Goal: Task Accomplishment & Management: Manage account settings

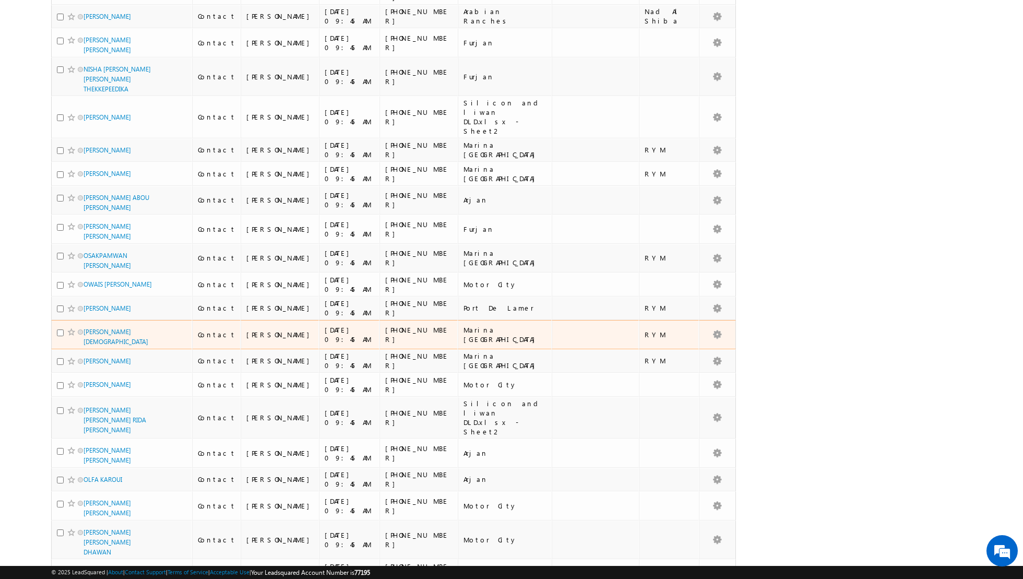
scroll to position [2247, 0]
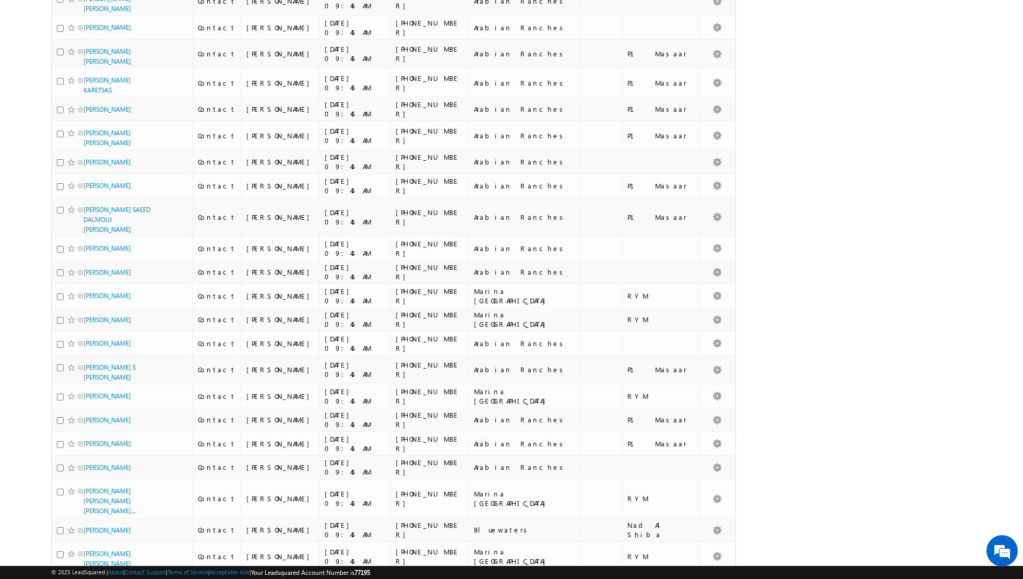
scroll to position [0, 0]
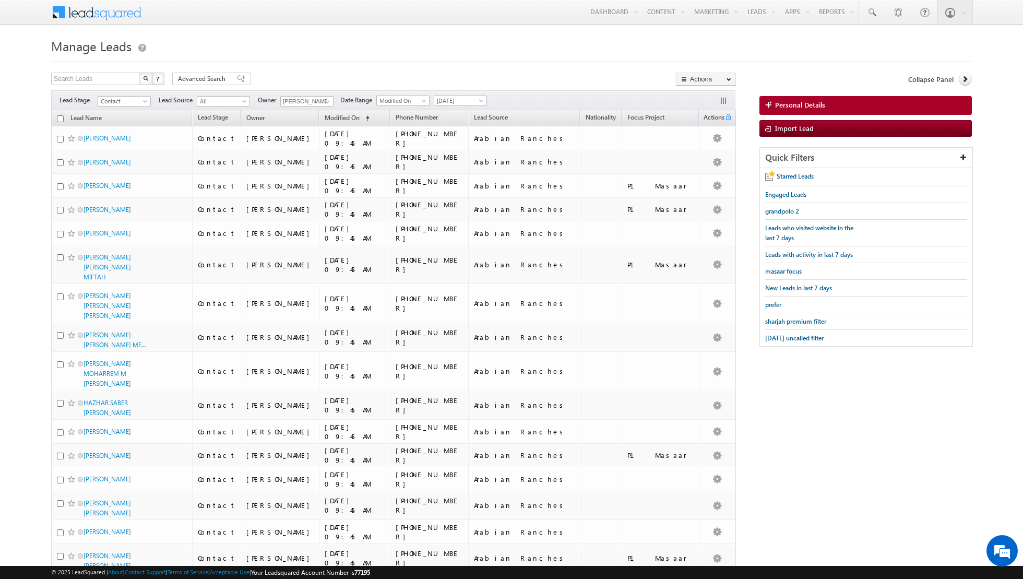
click at [61, 117] on input "checkbox" at bounding box center [60, 118] width 7 height 7
checkbox input "true"
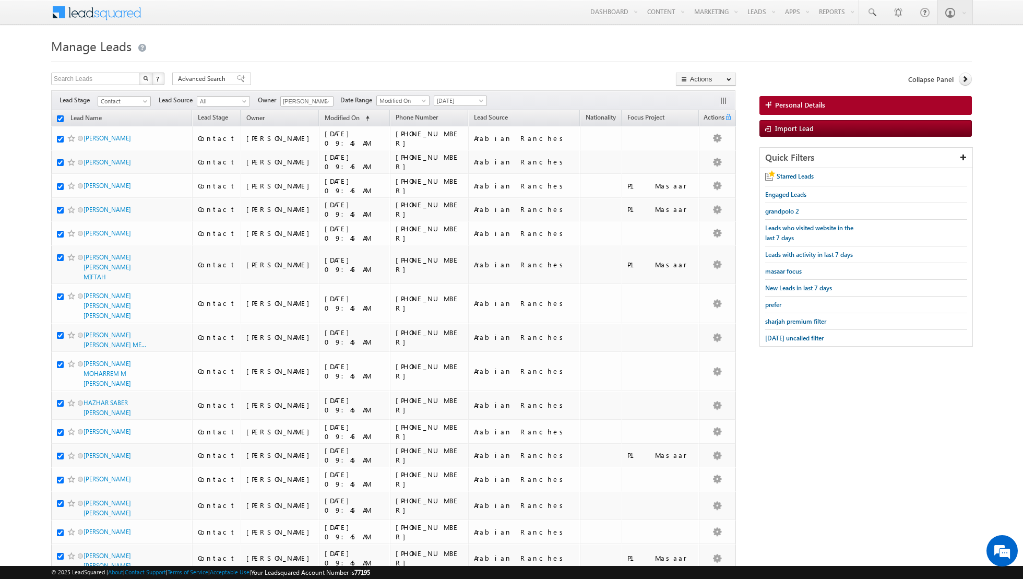
checkbox input "true"
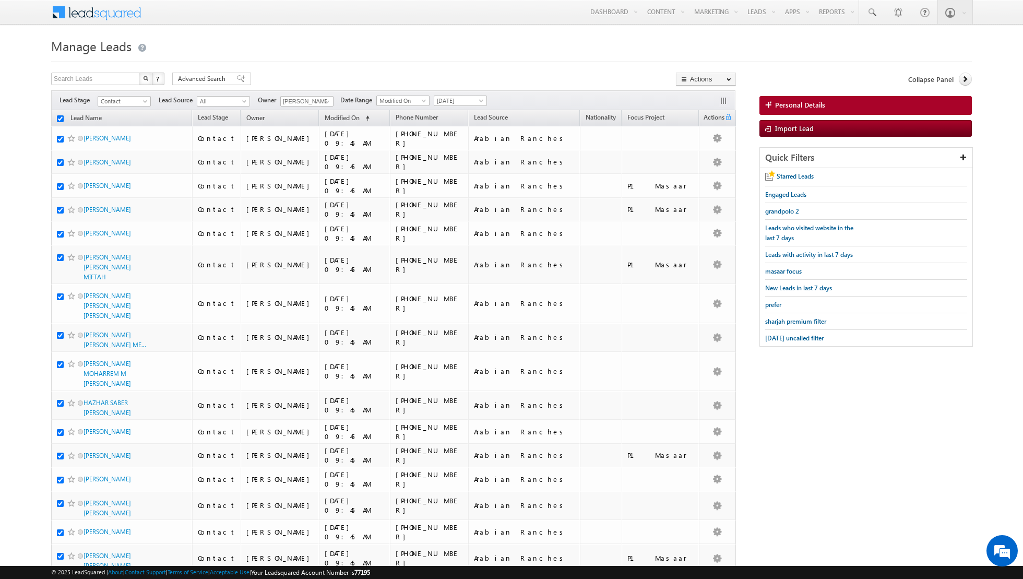
checkbox input "true"
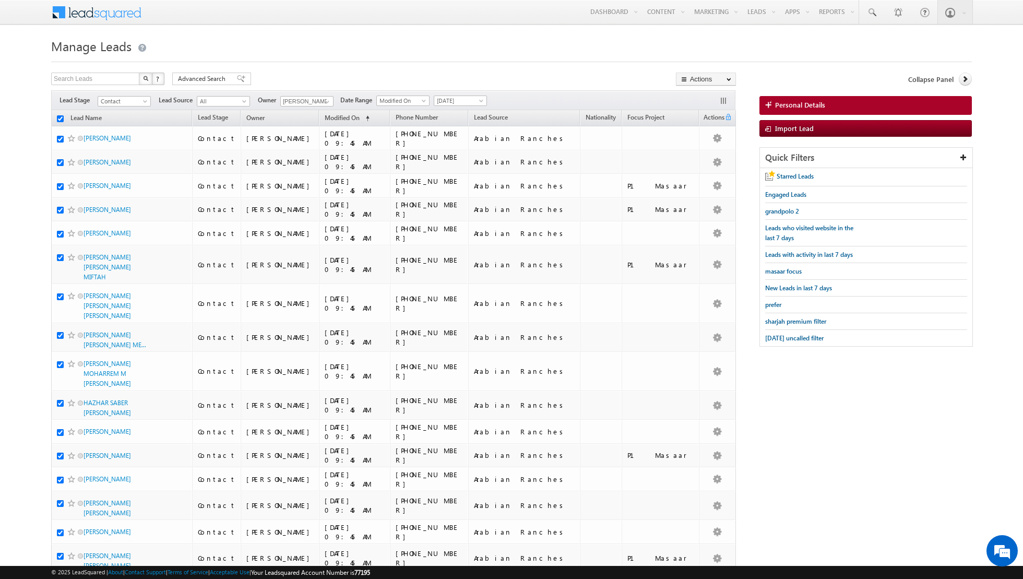
checkbox input "true"
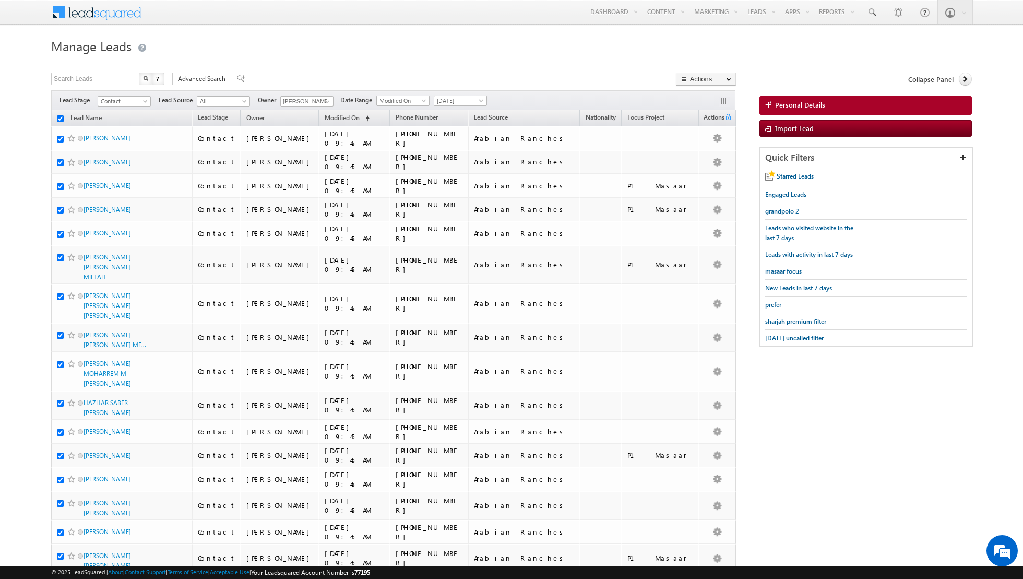
checkbox input "true"
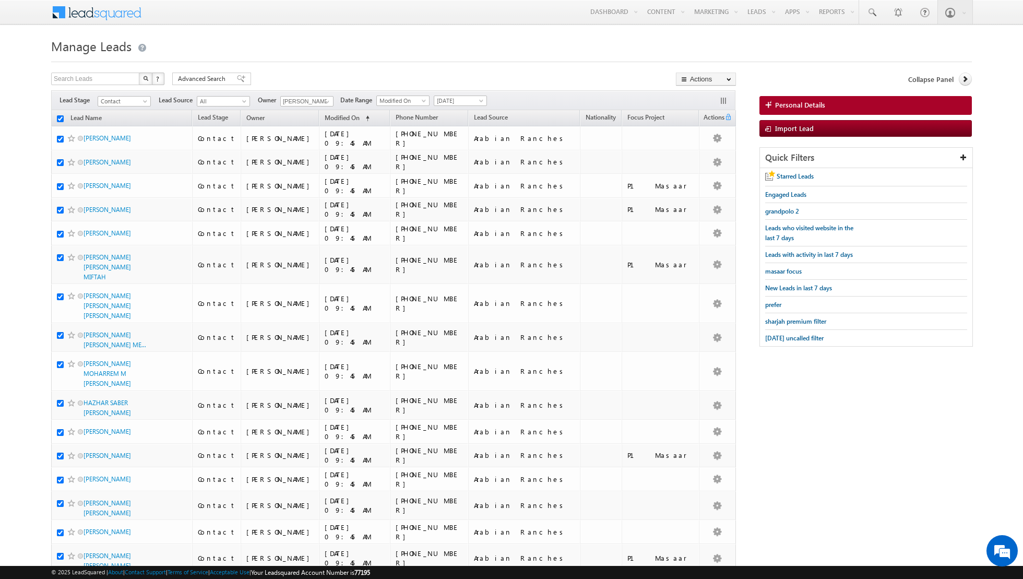
checkbox input "true"
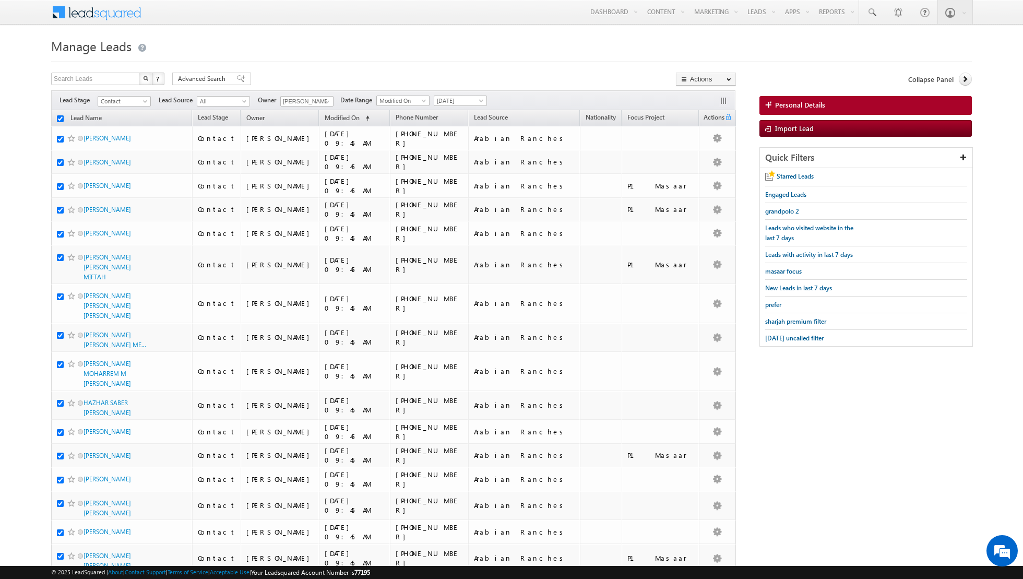
checkbox input "true"
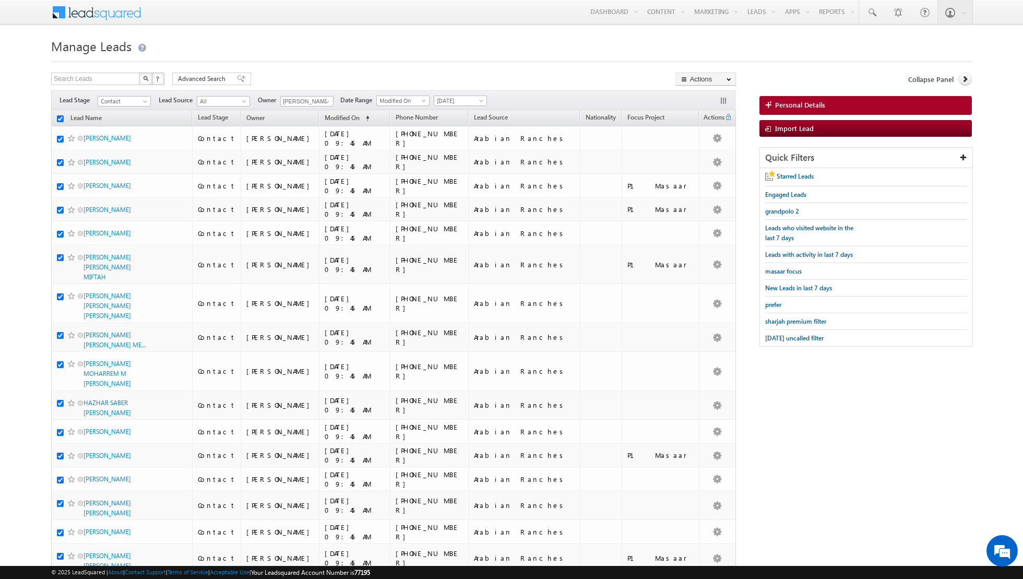
checkbox input "true"
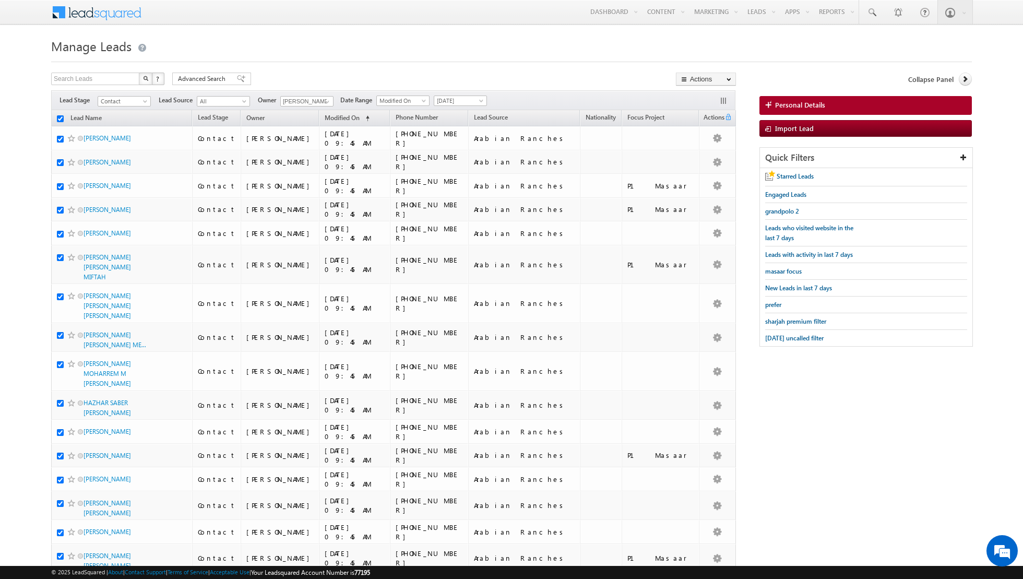
checkbox input "true"
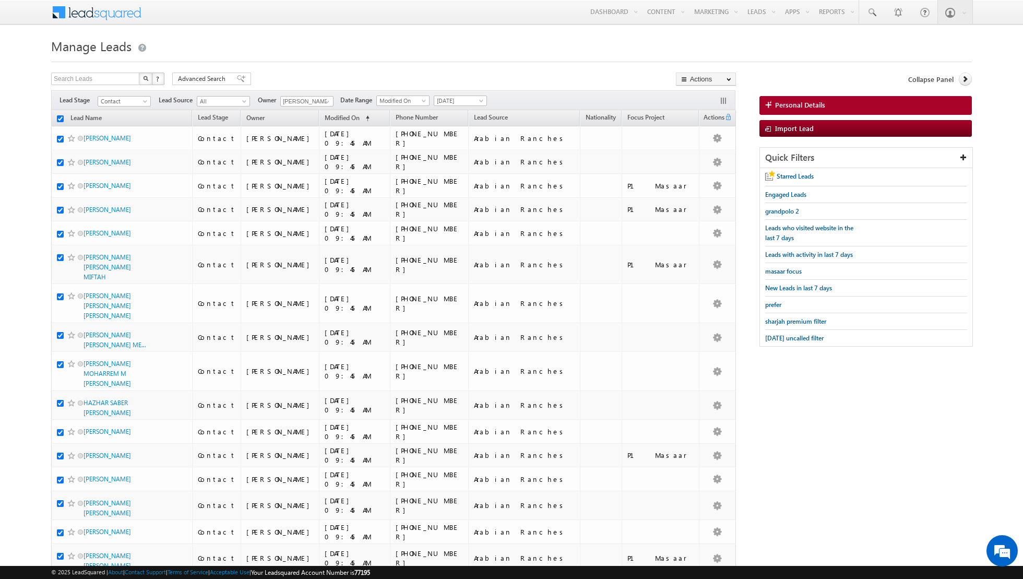
checkbox input "true"
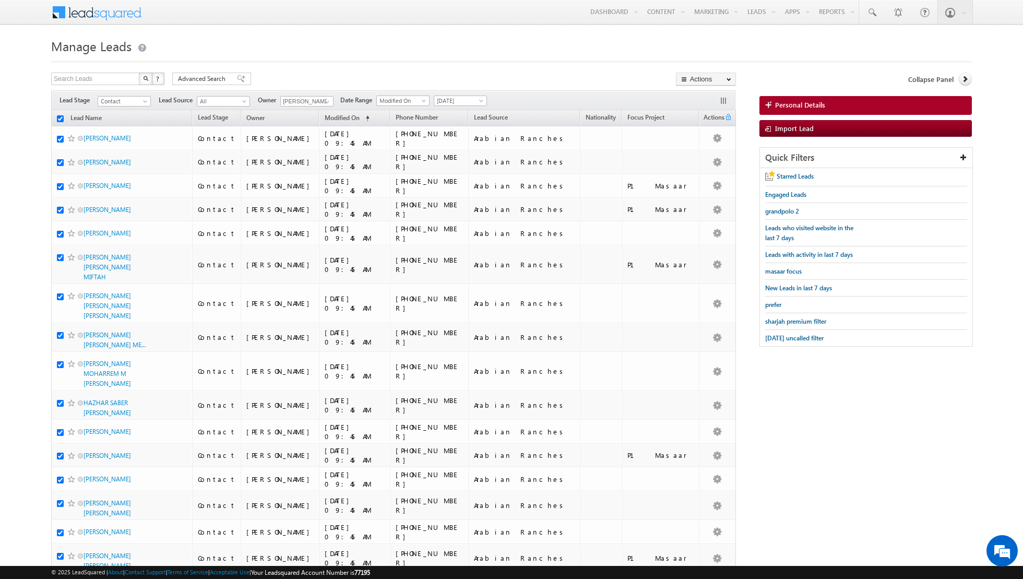
checkbox input "true"
click at [707, 172] on link "Change Owner" at bounding box center [705, 169] width 59 height 13
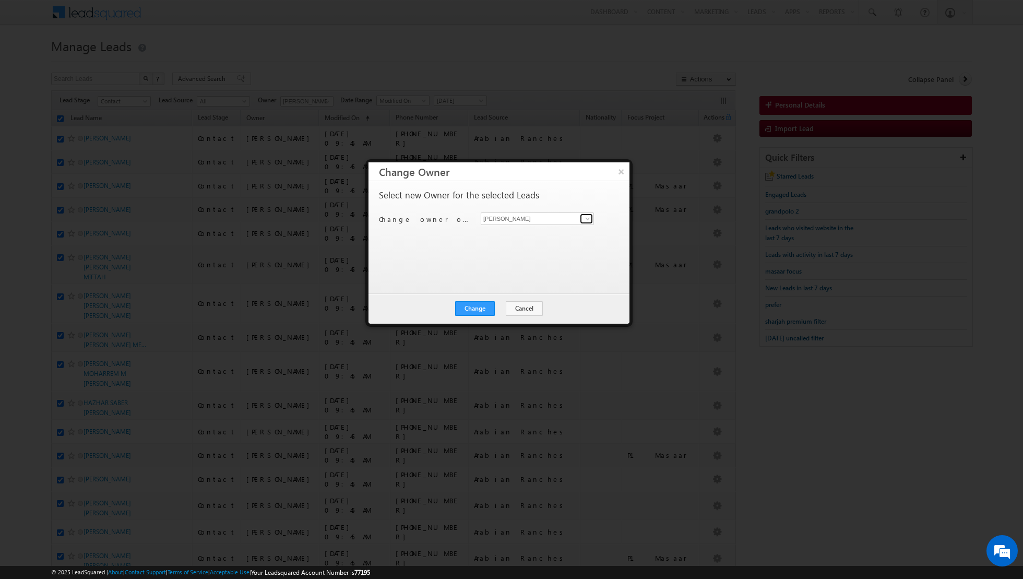
click at [581, 219] on link at bounding box center [586, 218] width 13 height 10
click at [528, 238] on span "[EMAIL_ADDRESS][DOMAIN_NAME]" at bounding box center [532, 238] width 94 height 8
type input "[PERSON_NAME] [PERSON_NAME]"
click at [477, 307] on button "Change" at bounding box center [475, 308] width 40 height 15
click at [497, 306] on button "Close" at bounding box center [500, 308] width 33 height 15
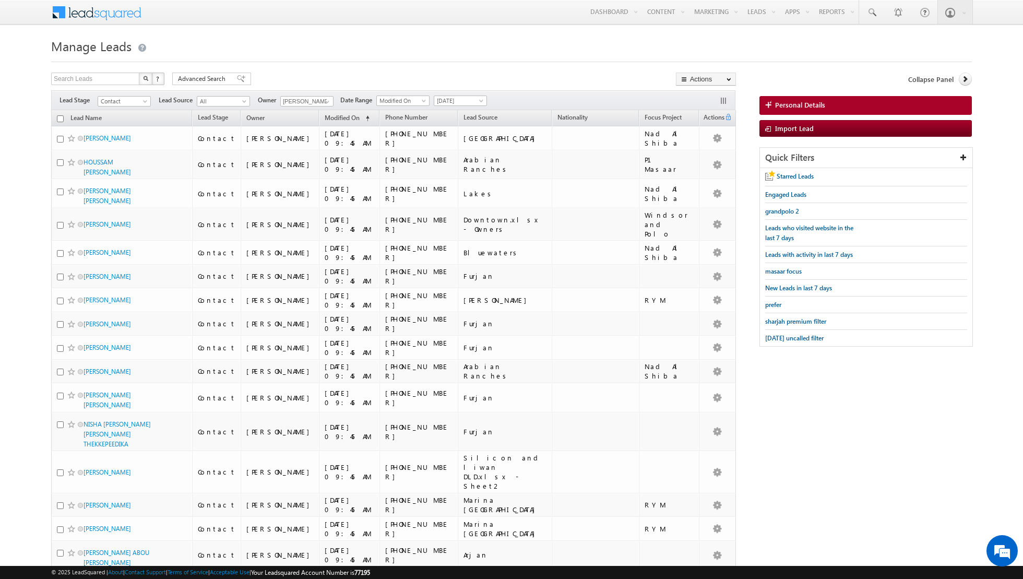
click at [58, 117] on input "checkbox" at bounding box center [60, 118] width 7 height 7
checkbox input "true"
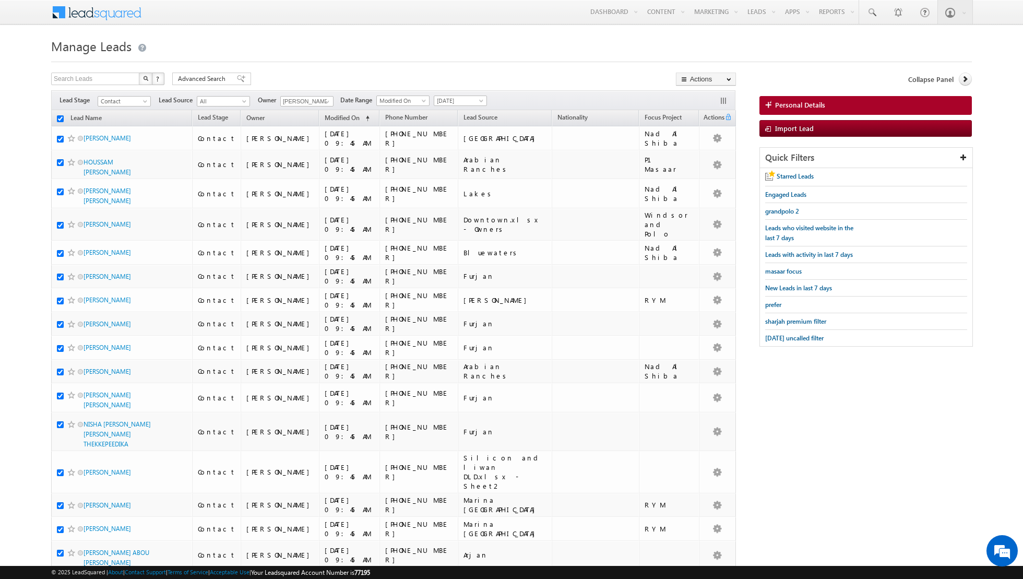
checkbox input "true"
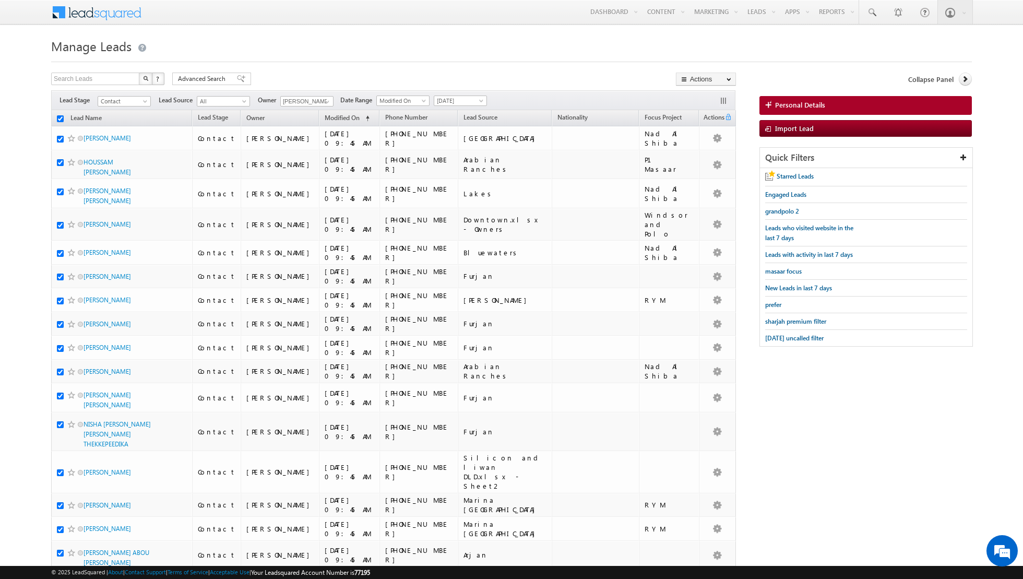
checkbox input "true"
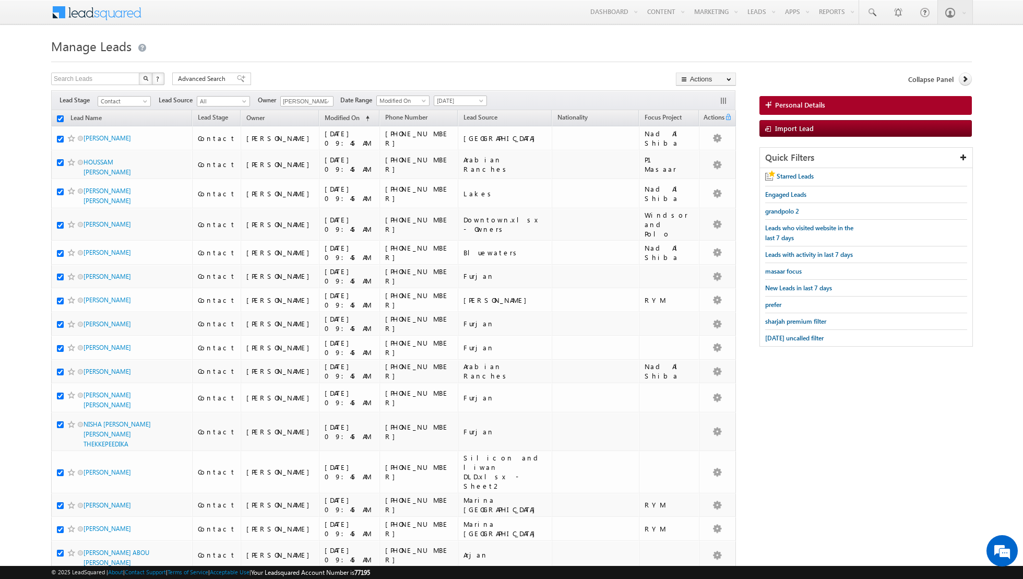
checkbox input "true"
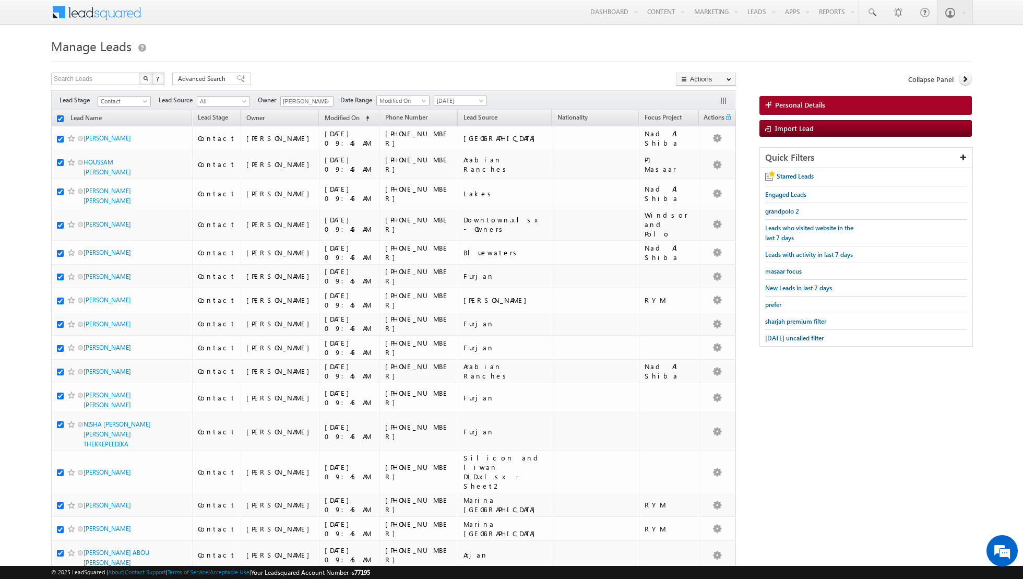
checkbox input "true"
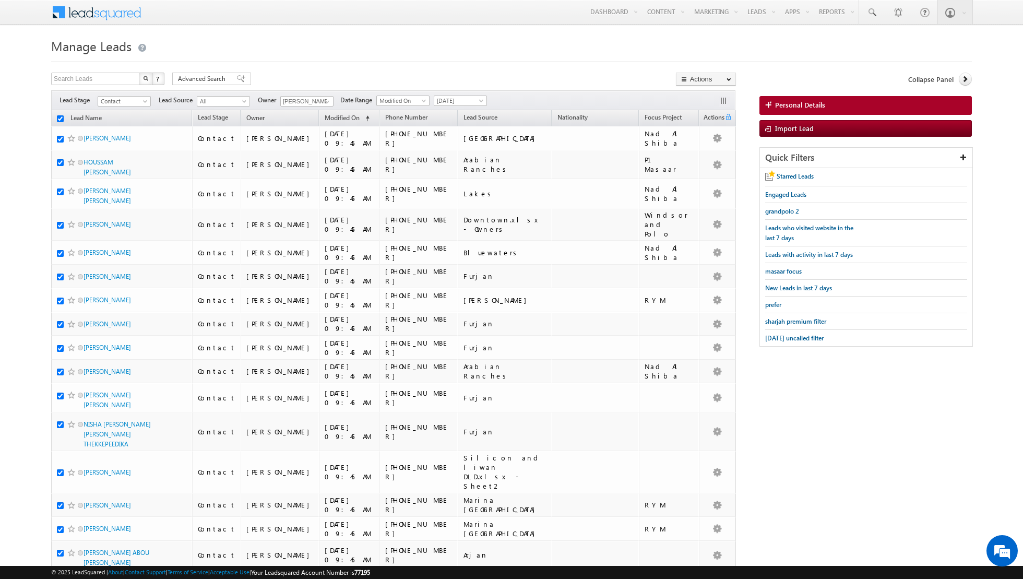
checkbox input "true"
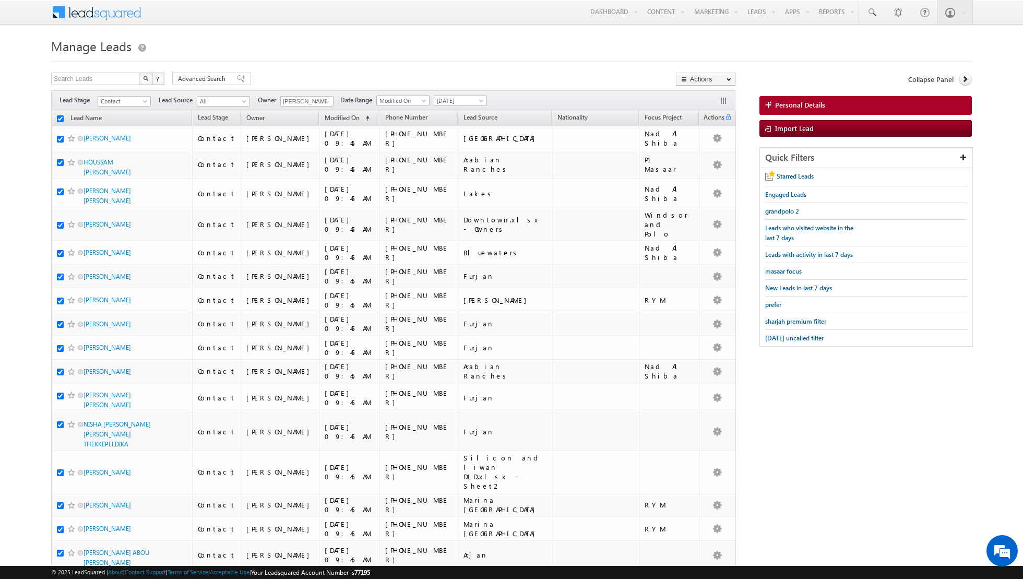
checkbox input "true"
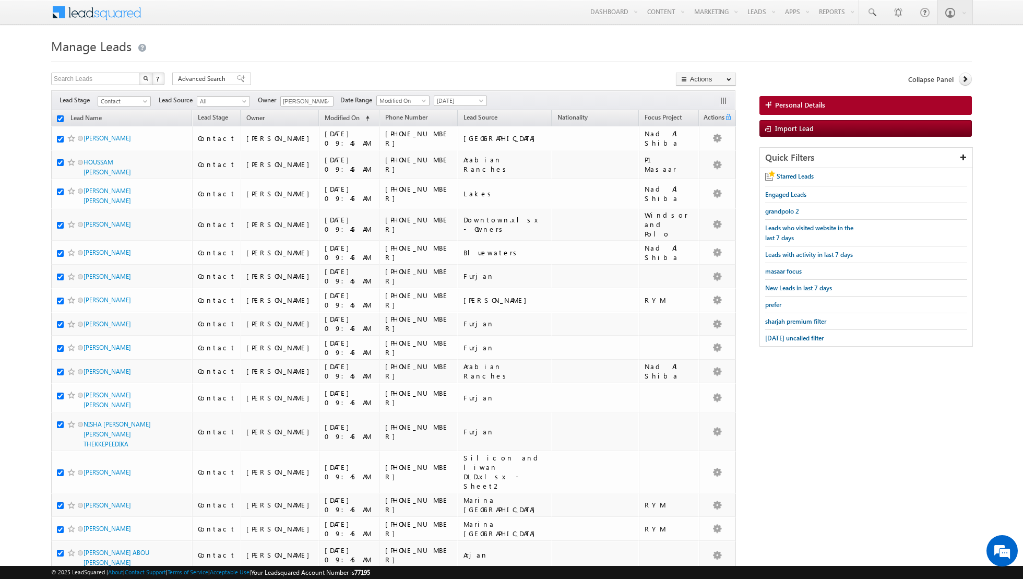
checkbox input "true"
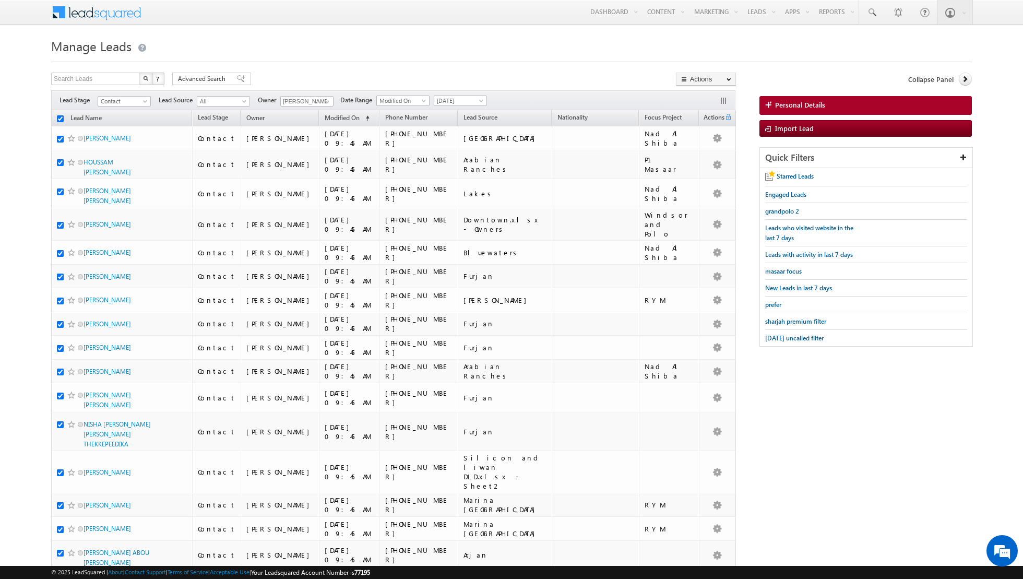
checkbox input "true"
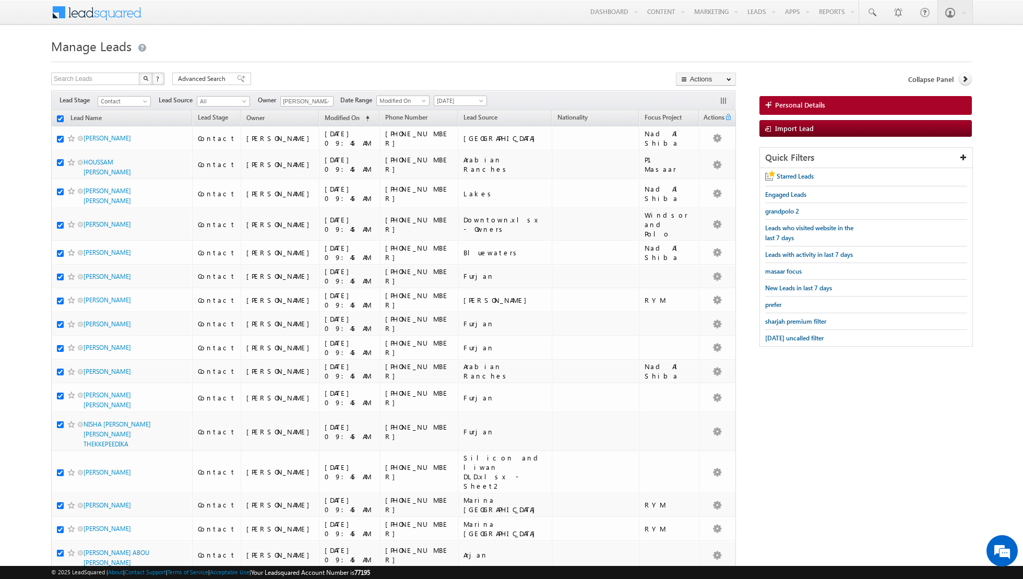
checkbox input "true"
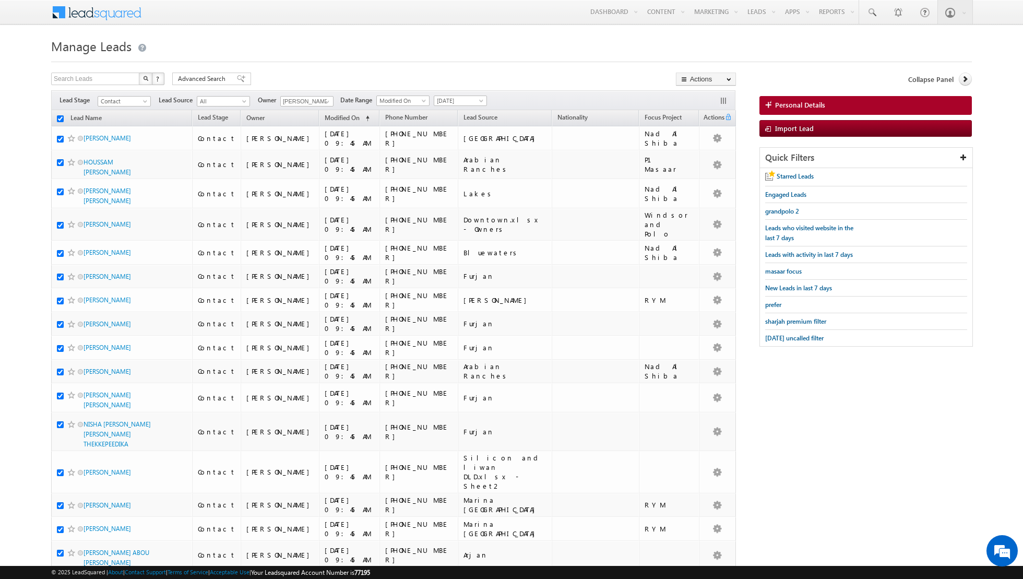
checkbox input "true"
click at [701, 167] on link "Change Owner" at bounding box center [705, 169] width 59 height 13
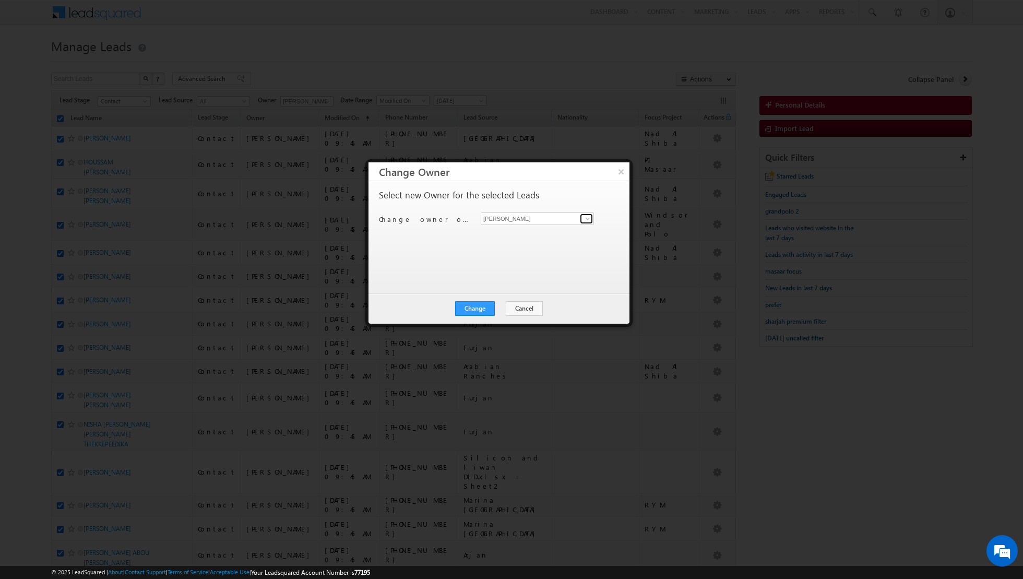
click at [585, 217] on span at bounding box center [587, 218] width 8 height 8
click at [541, 234] on span "[EMAIL_ADDRESS][DOMAIN_NAME]" at bounding box center [532, 238] width 94 height 8
type input "[PERSON_NAME]"
click at [477, 305] on button "Change" at bounding box center [475, 308] width 40 height 15
click at [502, 305] on button "Close" at bounding box center [500, 308] width 33 height 15
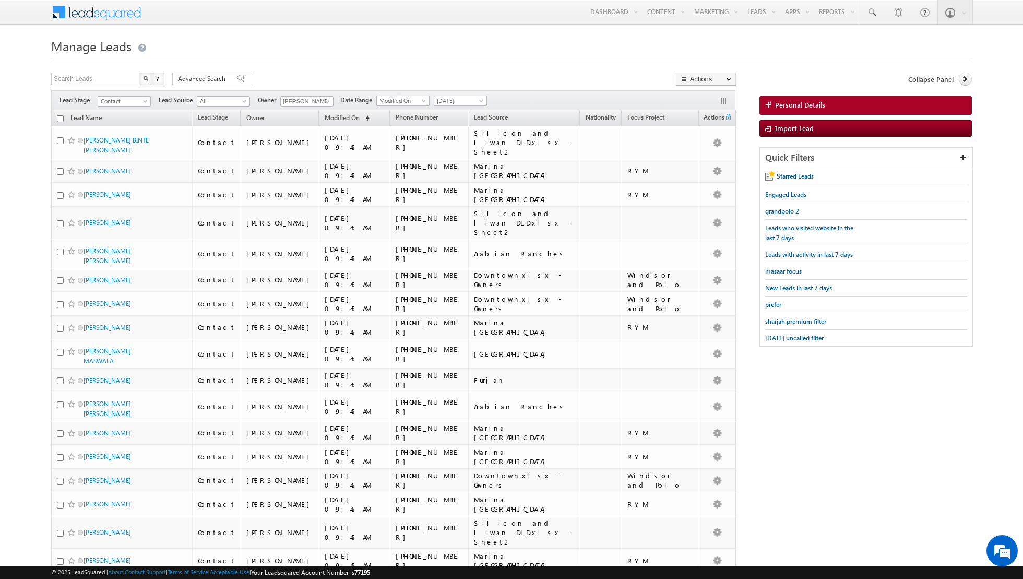
click at [60, 117] on input "checkbox" at bounding box center [60, 118] width 7 height 7
checkbox input "true"
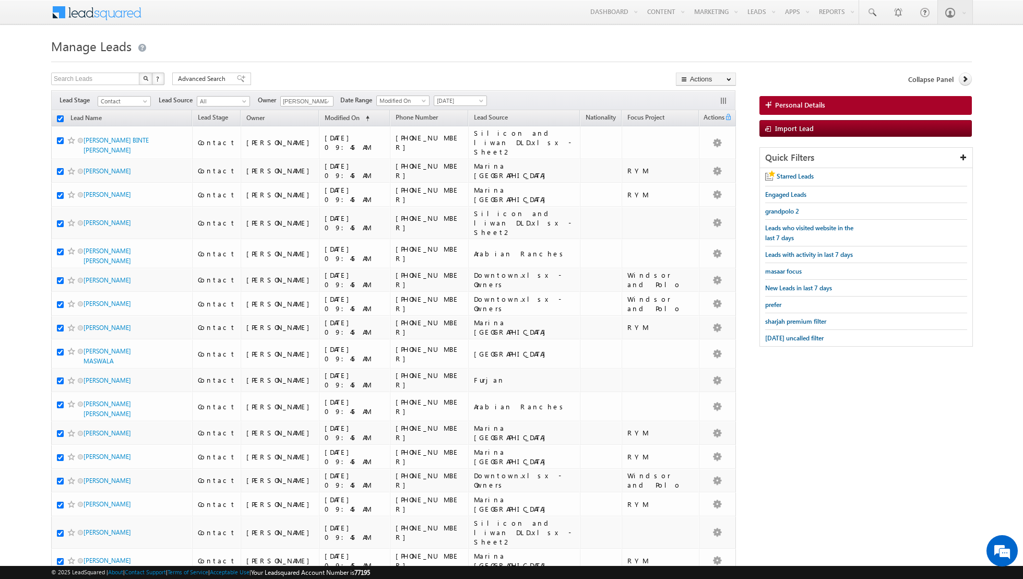
checkbox input "true"
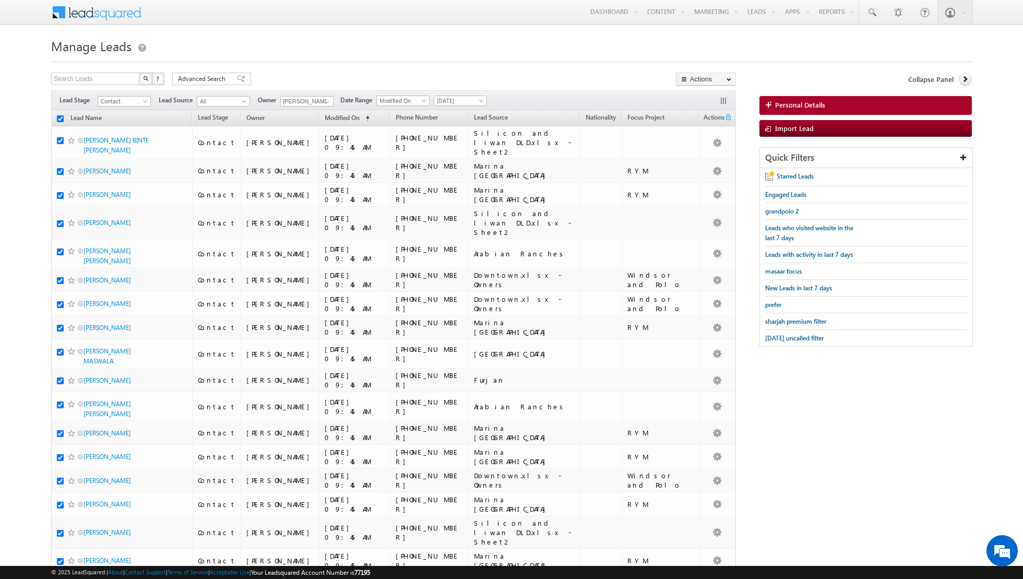
checkbox input "true"
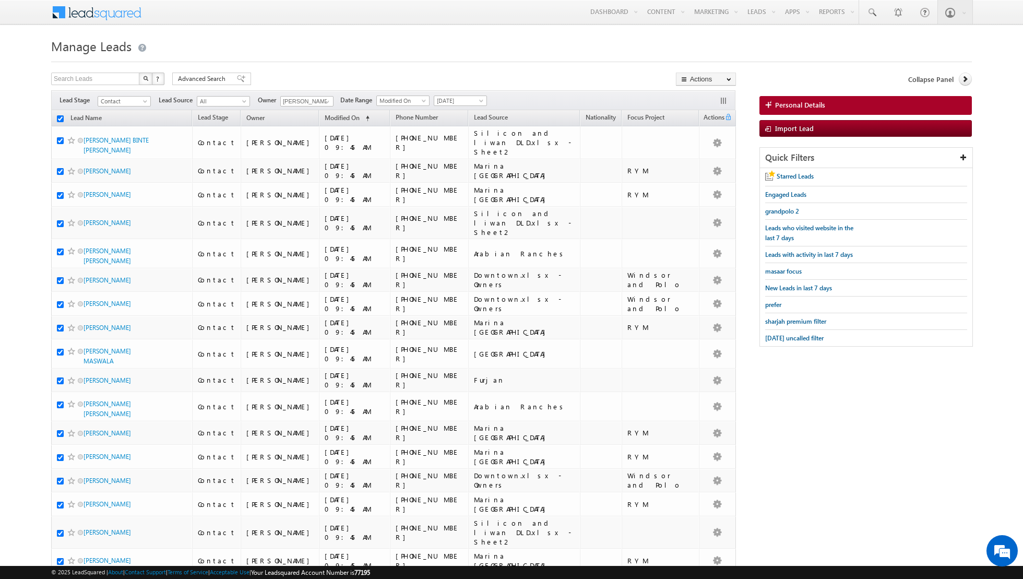
checkbox input "true"
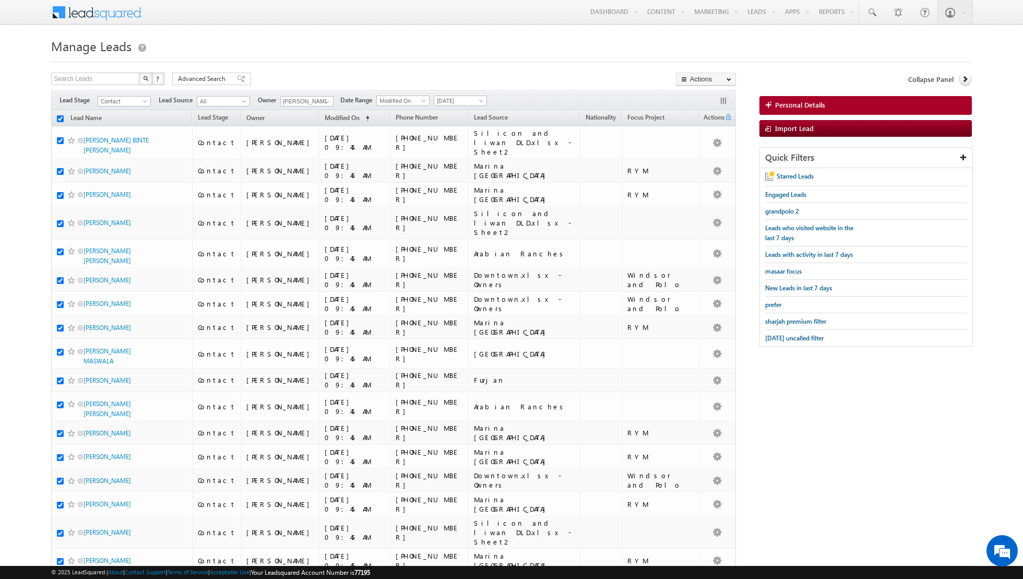
checkbox input "true"
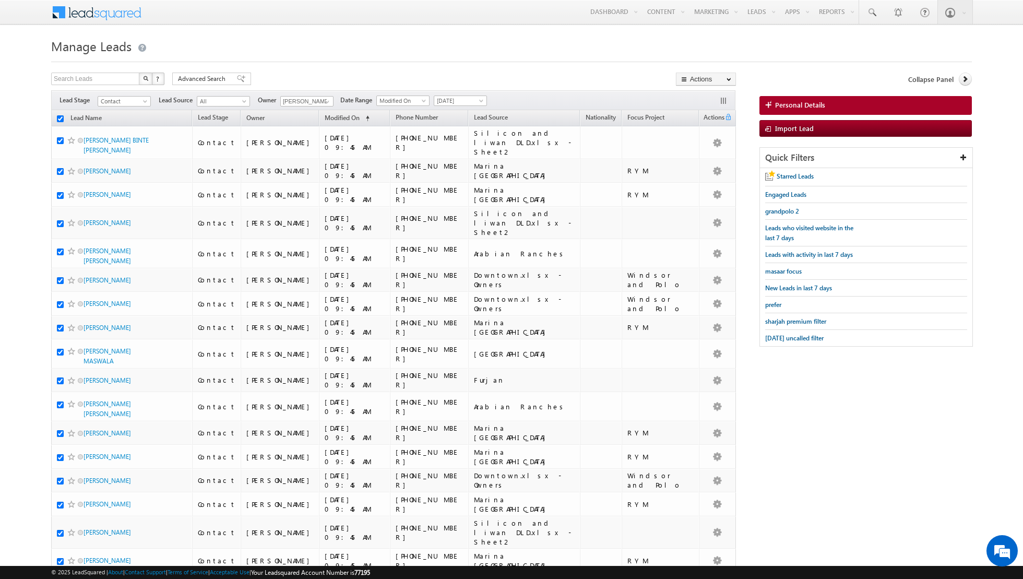
checkbox input "true"
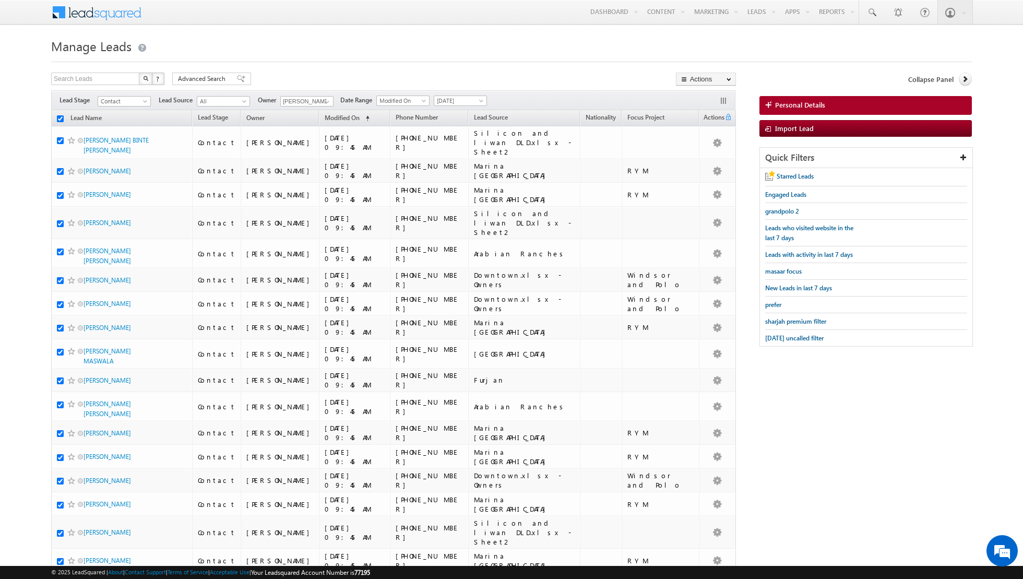
checkbox input "true"
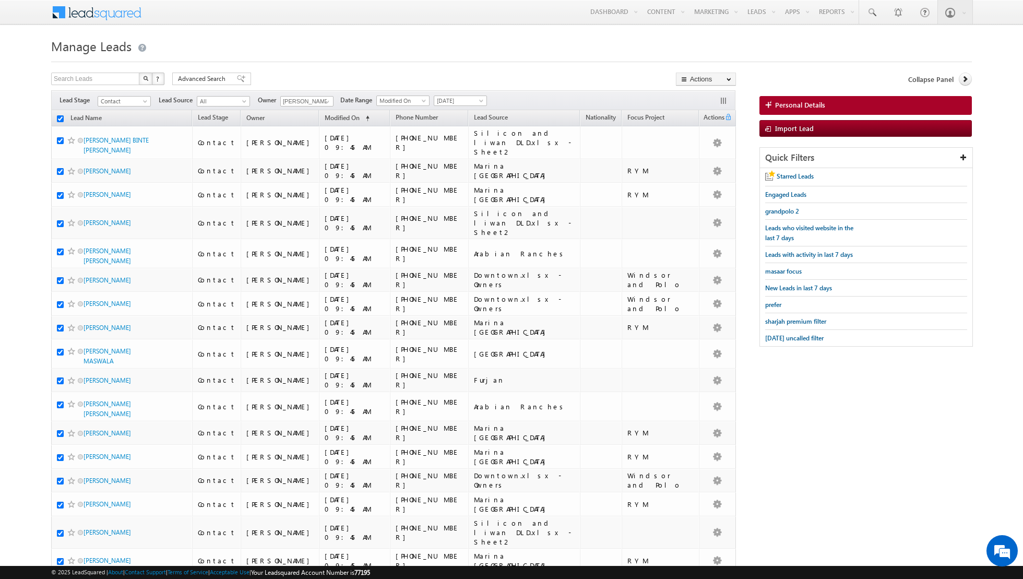
checkbox input "true"
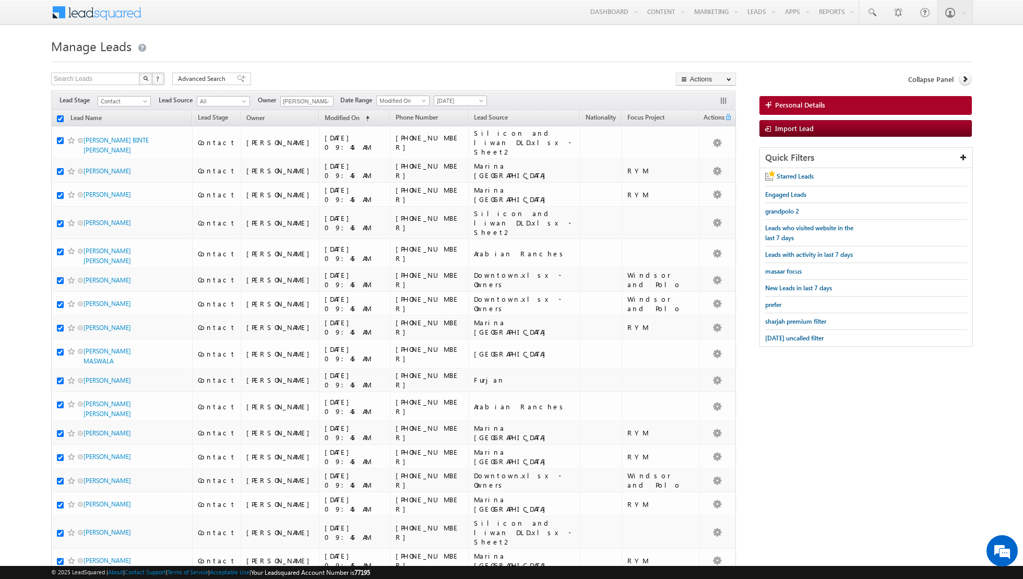
checkbox input "true"
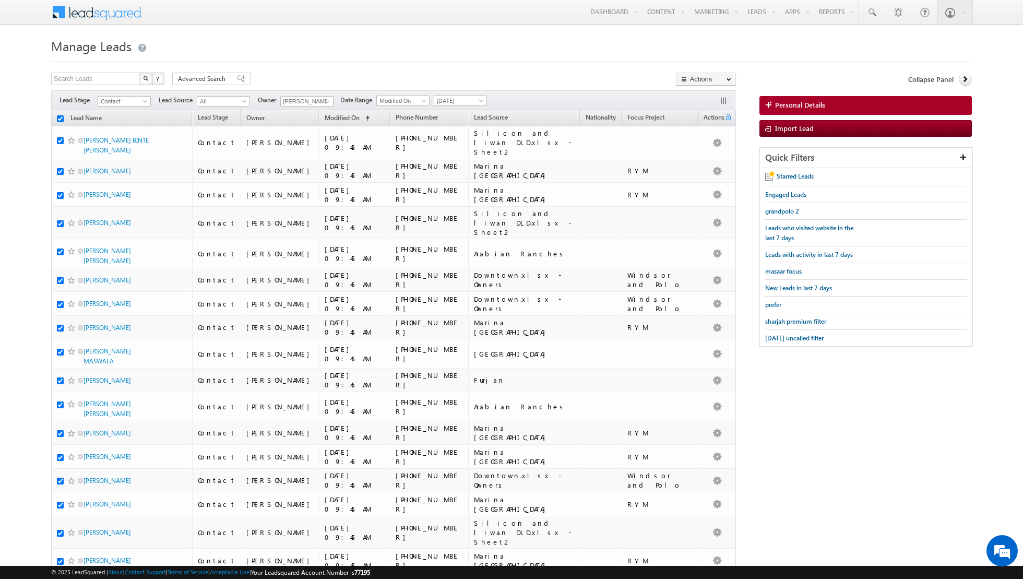
checkbox input "true"
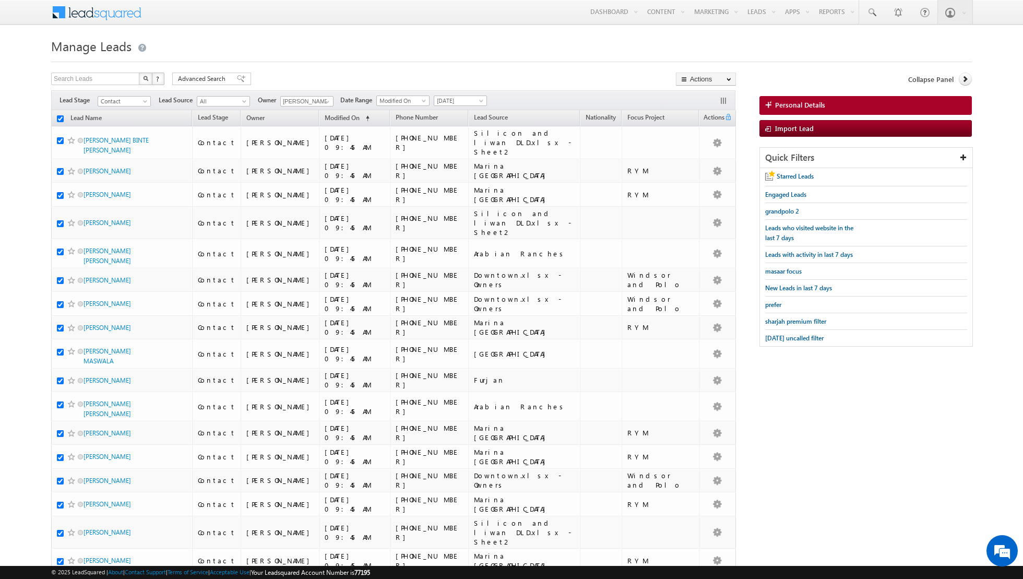
checkbox input "true"
click at [703, 172] on link "Change Owner" at bounding box center [705, 169] width 59 height 13
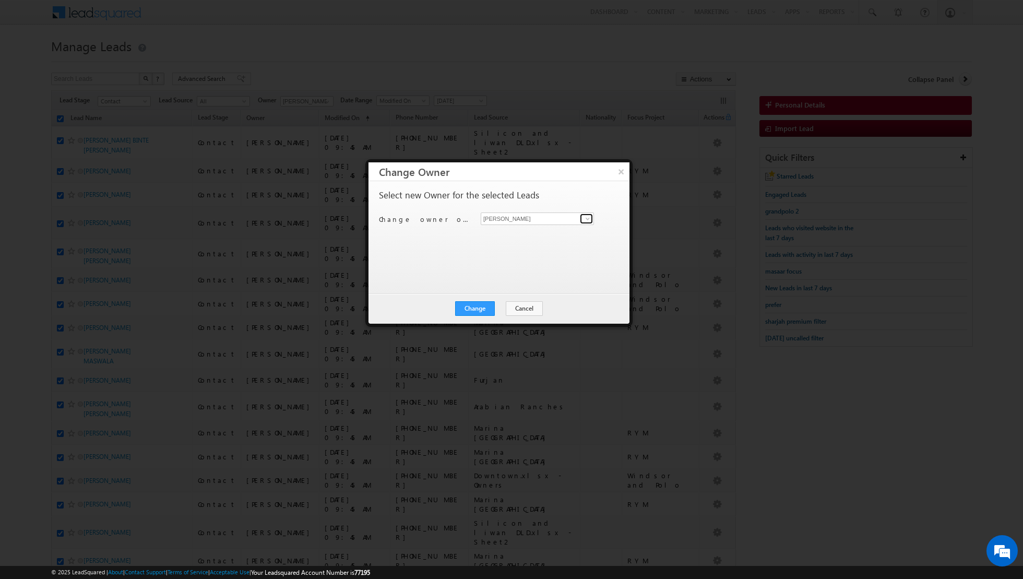
click at [588, 215] on span at bounding box center [587, 218] width 8 height 8
click at [549, 238] on span "[EMAIL_ADDRESS][PERSON_NAME][DOMAIN_NAME]" at bounding box center [532, 238] width 94 height 8
type input "[PERSON_NAME]"
click at [468, 310] on button "Change" at bounding box center [475, 308] width 40 height 15
click at [504, 309] on button "Close" at bounding box center [500, 308] width 33 height 15
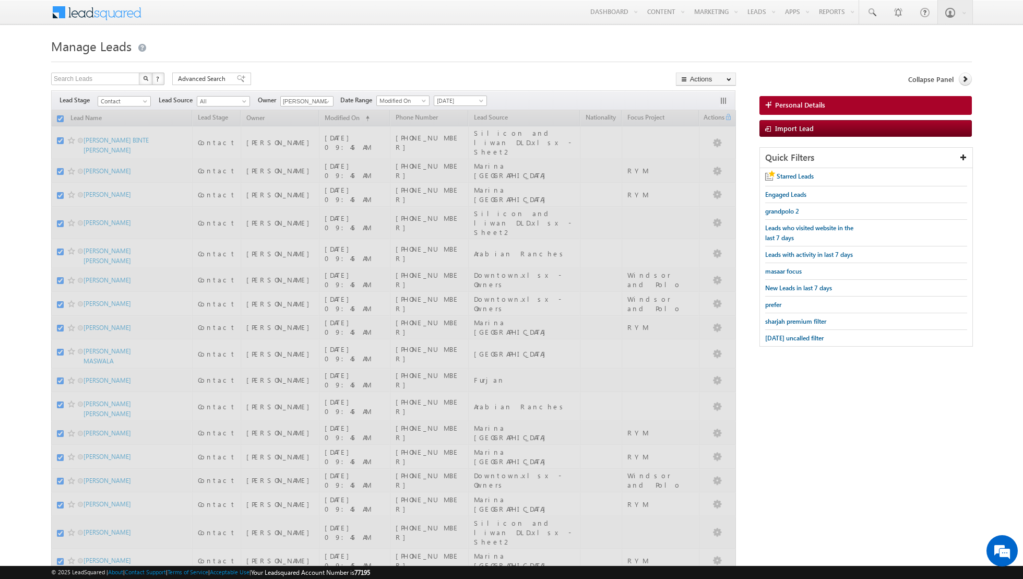
checkbox input "false"
